Goal: Information Seeking & Learning: Find specific fact

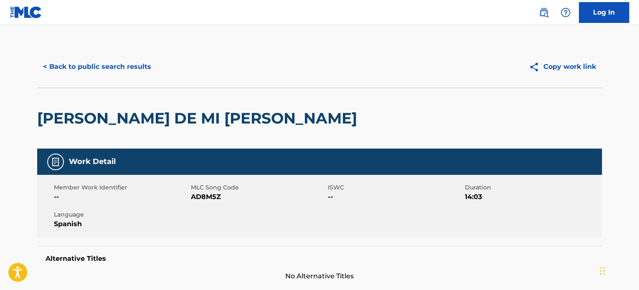
click at [99, 73] on button "< Back to public search results" at bounding box center [97, 66] width 120 height 21
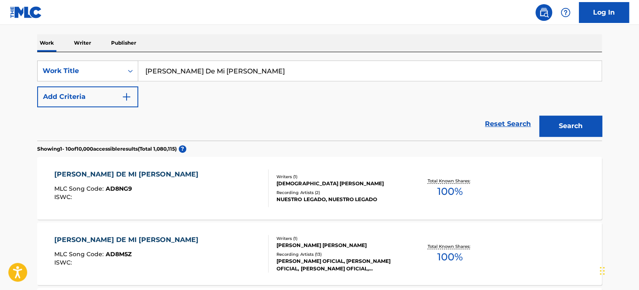
click at [209, 77] on input "[PERSON_NAME] De Mi [PERSON_NAME]" at bounding box center [370, 71] width 464 height 20
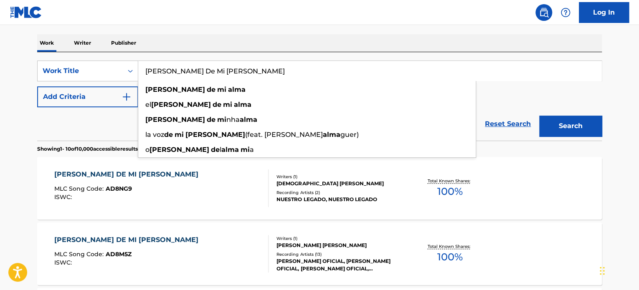
click at [209, 77] on input "[PERSON_NAME] De Mi [PERSON_NAME]" at bounding box center [370, 71] width 464 height 20
paste input "Halo"
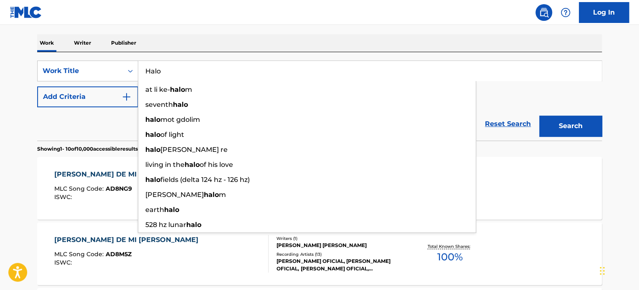
type input "Halo"
click at [510, 100] on div "SearchWithCriteriac26f9716-b9a9-489b-8cab-9091d8b329bf Work Title Halo at li ke…" at bounding box center [319, 84] width 565 height 47
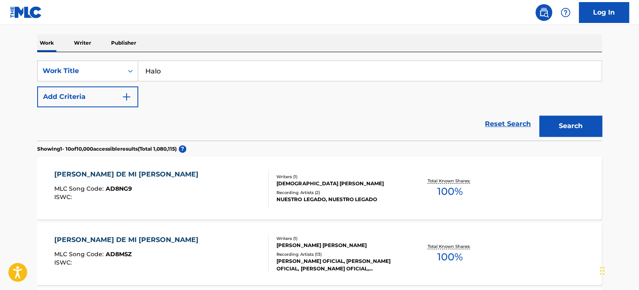
click at [88, 100] on button "Add Criteria" at bounding box center [87, 97] width 101 height 21
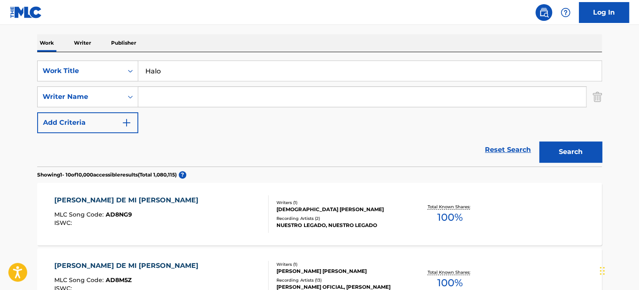
click at [295, 102] on input "Search Form" at bounding box center [362, 97] width 448 height 20
paste input "[PERSON_NAME]"
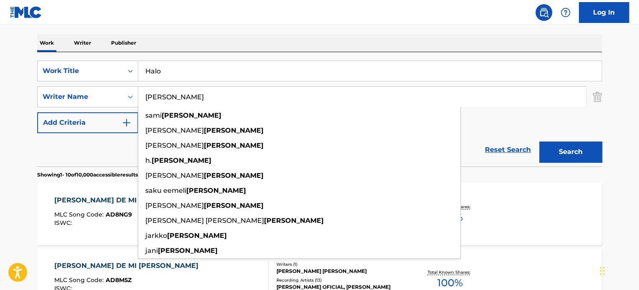
type input "[PERSON_NAME]"
click at [572, 154] on button "Search" at bounding box center [571, 152] width 63 height 21
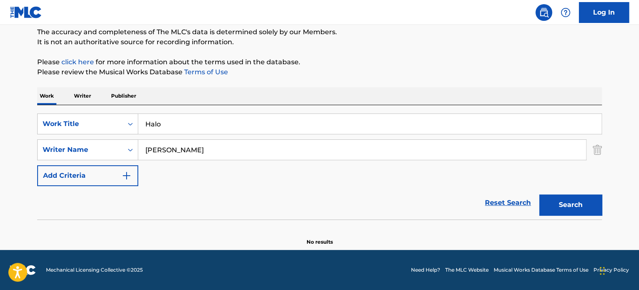
scroll to position [72, 0]
